Goal: Task Accomplishment & Management: Use online tool/utility

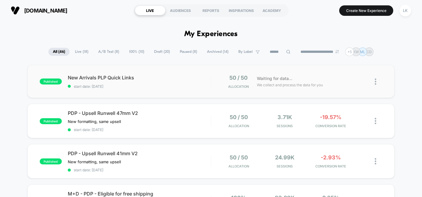
scroll to position [33, 0]
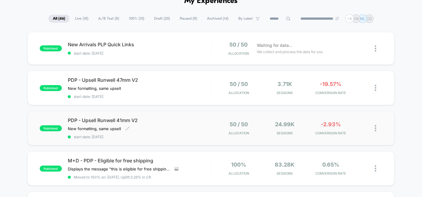
click at [194, 128] on div "PDP - Upsell Runwell 41mm V2 New formatting, same upsell Click to edit experien…" at bounding box center [139, 128] width 143 height 22
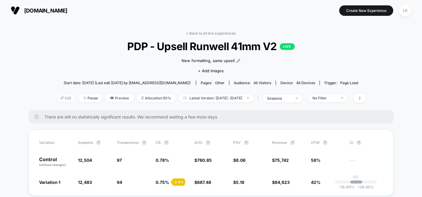
click at [58, 98] on span "Edit" at bounding box center [66, 98] width 20 height 8
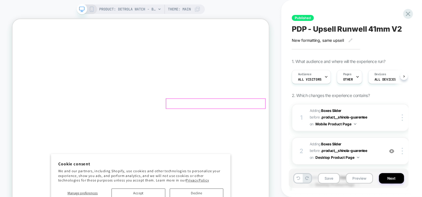
scroll to position [265, 0]
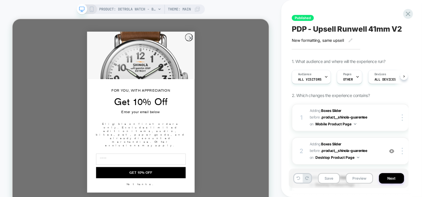
scroll to position [597, 0]
click at [249, 46] on icon "Close dialog" at bounding box center [249, 44] width 4 height 4
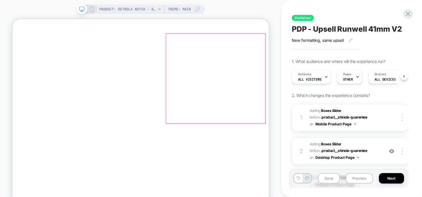
scroll to position [2255, 0]
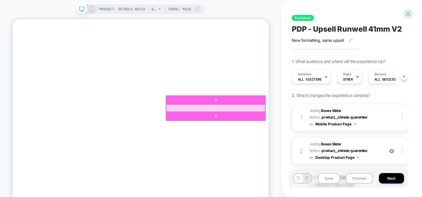
click at [295, 139] on div at bounding box center [283, 138] width 132 height 10
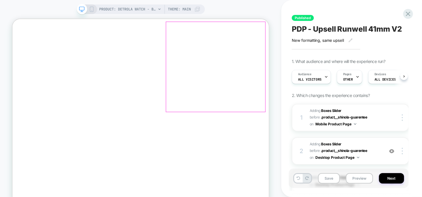
scroll to position [2354, 0]
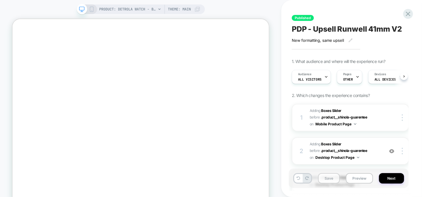
click at [328, 178] on button "Save" at bounding box center [329, 178] width 22 height 10
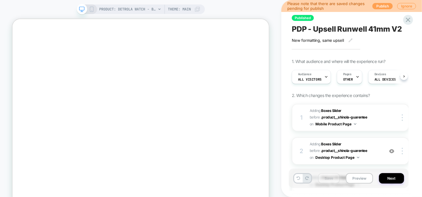
click at [380, 6] on button "Publish" at bounding box center [382, 6] width 20 height 6
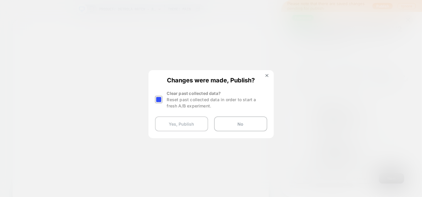
click at [172, 123] on button "Yes, Publish" at bounding box center [181, 123] width 53 height 15
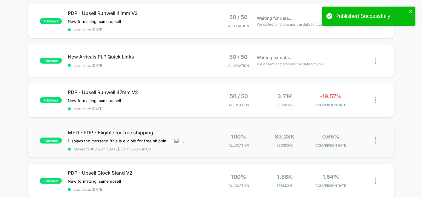
scroll to position [66, 0]
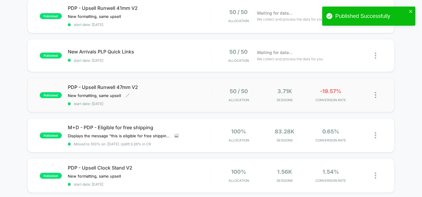
click at [192, 94] on div "PDP - Upsell Runwell 47mm V2 New formatting, same upsell Click to edit experien…" at bounding box center [139, 95] width 143 height 22
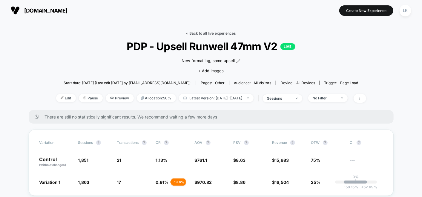
click at [203, 33] on link "< Back to all live experiences" at bounding box center [211, 33] width 50 height 4
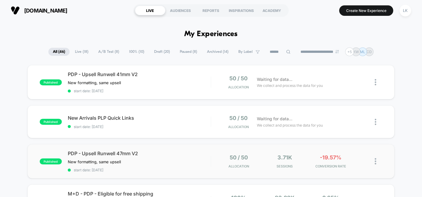
click at [376, 162] on img at bounding box center [375, 161] width 1 height 6
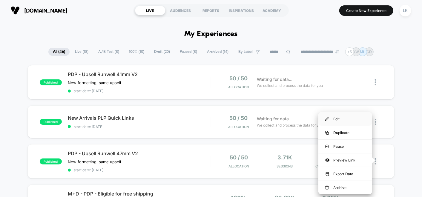
click at [334, 120] on div "Edit" at bounding box center [345, 118] width 54 height 13
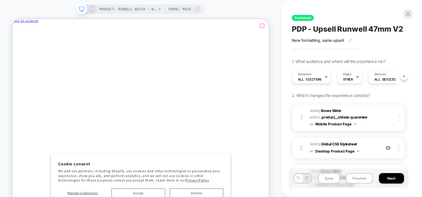
click at [38, 29] on span "Close drawer" at bounding box center [27, 31] width 24 height 4
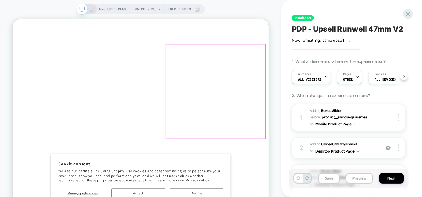
scroll to position [265, 0]
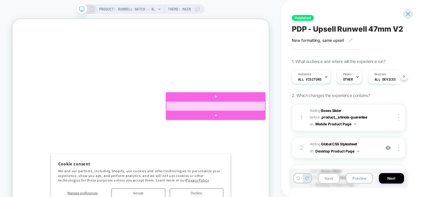
click at [284, 134] on div at bounding box center [283, 135] width 132 height 13
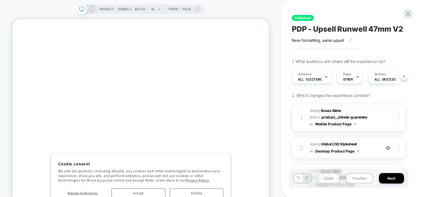
click at [330, 177] on button "Save" at bounding box center [329, 178] width 22 height 10
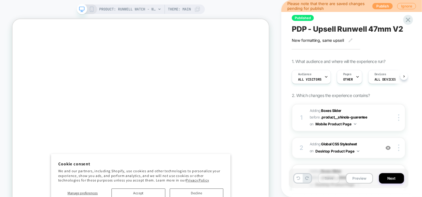
drag, startPoint x: 380, startPoint y: 2, endPoint x: 381, endPoint y: 5, distance: 3.0
click at [380, 3] on div "Please note that there are saved changes pending for publish Publish Ignore" at bounding box center [351, 6] width 141 height 12
click at [381, 5] on button "Publish" at bounding box center [382, 6] width 20 height 6
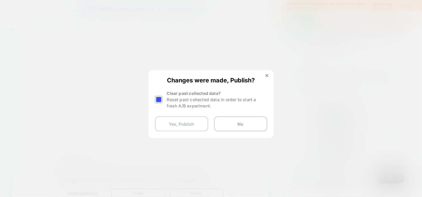
click at [191, 123] on button "Yes, Publish" at bounding box center [181, 123] width 53 height 15
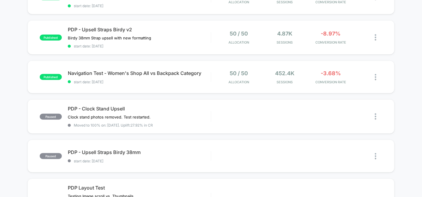
scroll to position [232, 0]
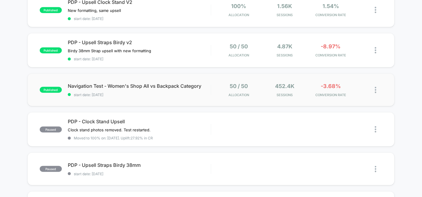
click at [217, 87] on div "50 / 50 Allocation" at bounding box center [238, 90] width 43 height 14
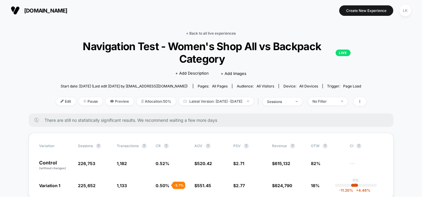
click at [205, 34] on link "< Back to all live experiences" at bounding box center [211, 33] width 50 height 4
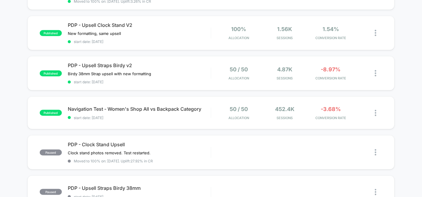
scroll to position [199, 0]
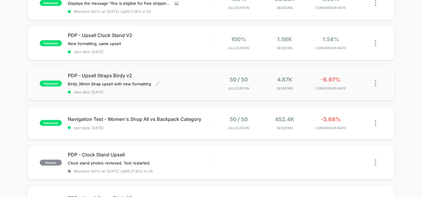
click at [197, 80] on div "PDP - Upsell Straps Birdy v2 Birdy 38mm Strap upsell with new formatting Click …" at bounding box center [139, 84] width 143 height 22
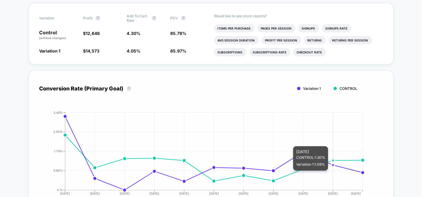
scroll to position [66, 0]
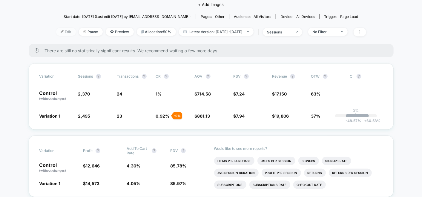
click at [59, 29] on span "Edit" at bounding box center [66, 32] width 20 height 8
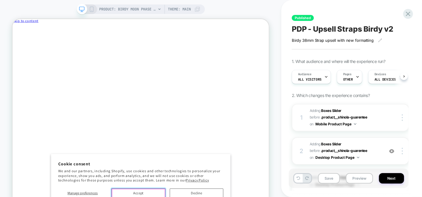
drag, startPoint x: 193, startPoint y: 249, endPoint x: 192, endPoint y: 243, distance: 5.4
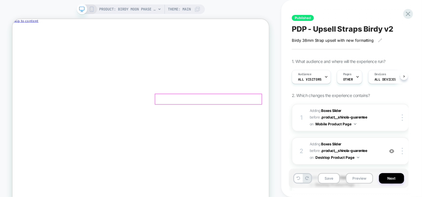
scroll to position [27, 0]
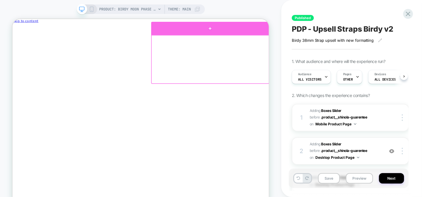
click at [346, 28] on div at bounding box center [275, 31] width 157 height 18
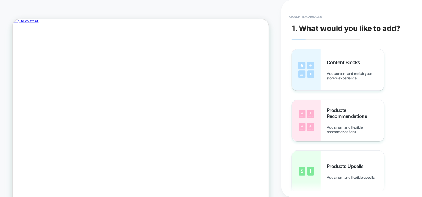
scroll to position [0, 0]
click at [38, 29] on span "Close drawer" at bounding box center [27, 31] width 24 height 4
